Goal: Find specific page/section: Find specific page/section

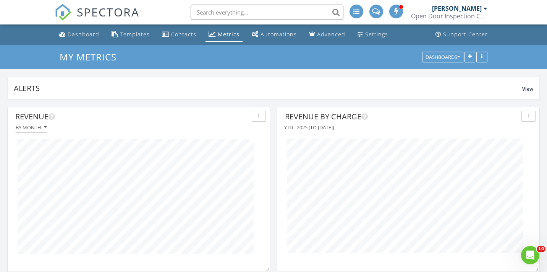
click at [68, 25] on link "SPECTORA" at bounding box center [97, 18] width 85 height 16
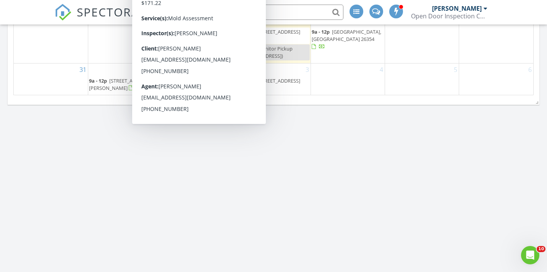
scroll to position [616, 0]
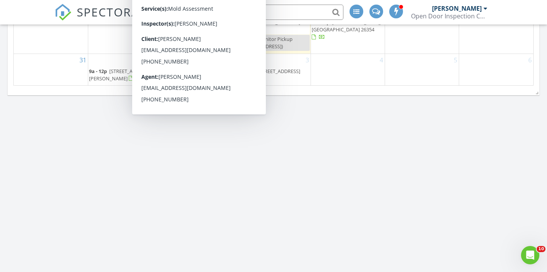
click at [66, 133] on div "Today Dustin Stout 9:00 am 952 Ashton Pl, Morgantown, WV 26508 Dustin Stout 9:0…" at bounding box center [273, 51] width 547 height 1135
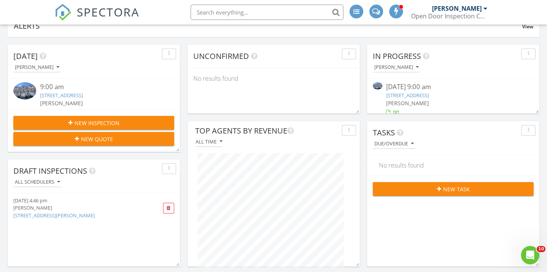
scroll to position [60, 0]
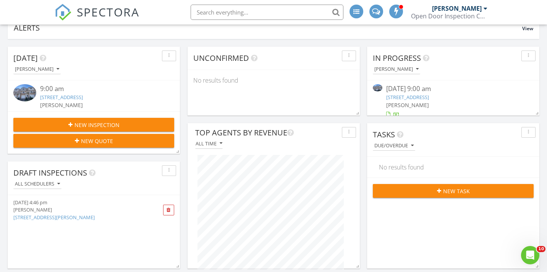
click at [107, 91] on div "9:00 am" at bounding box center [100, 89] width 121 height 10
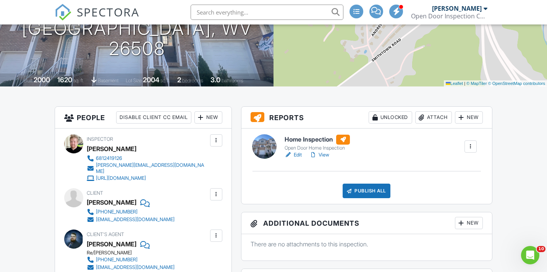
scroll to position [120, 0]
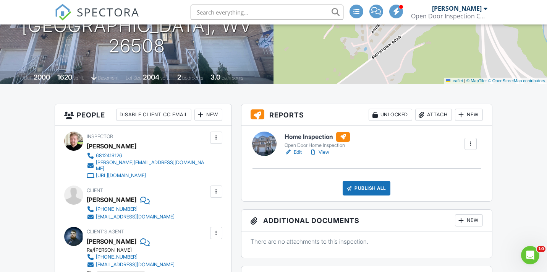
click at [323, 153] on link "View" at bounding box center [320, 152] width 20 height 8
